Goal: Check status: Check status

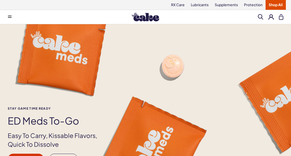
click at [270, 18] on button at bounding box center [271, 16] width 5 height 5
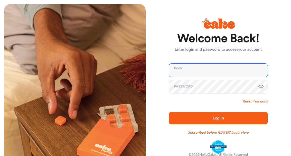
click at [179, 70] on input "email" at bounding box center [218, 70] width 99 height 13
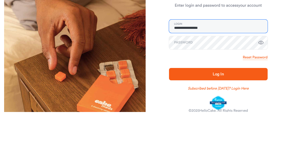
type input "**********"
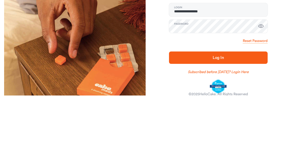
scroll to position [10, 0]
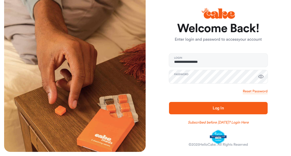
click at [199, 109] on span "Log In" at bounding box center [218, 108] width 82 height 6
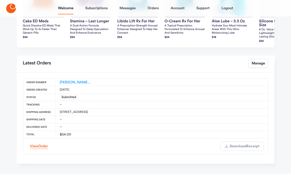
scroll to position [273, 0]
click at [66, 81] on link "HC-ED-ES-00164961" at bounding box center [85, 83] width 51 height 4
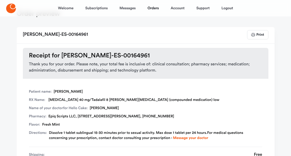
scroll to position [17, 0]
click at [227, 5] on link "Logout" at bounding box center [228, 8] width 12 height 12
